Goal: Transaction & Acquisition: Purchase product/service

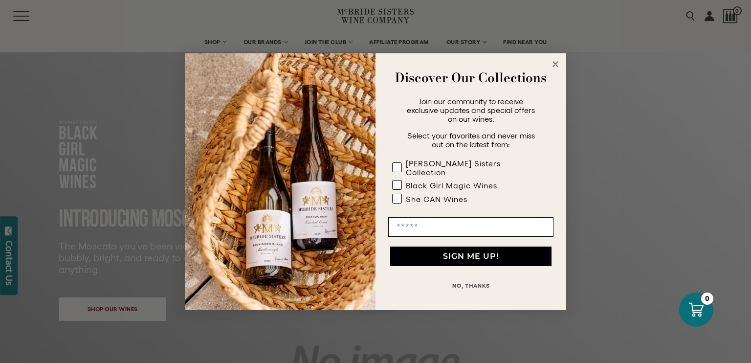
click at [556, 67] on icon "Close dialog" at bounding box center [555, 64] width 5 height 5
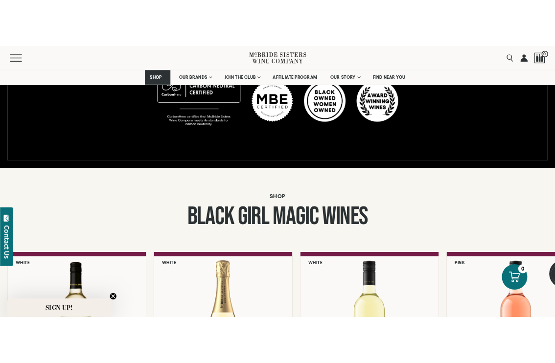
scroll to position [881, 0]
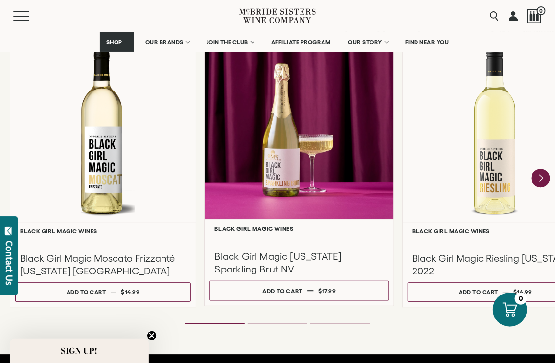
click at [315, 159] on div at bounding box center [299, 124] width 189 height 188
